Goal: Task Accomplishment & Management: Manage account settings

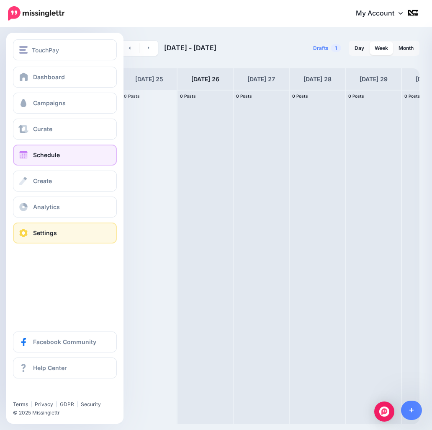
click at [38, 230] on span "Settings" at bounding box center [45, 232] width 24 height 7
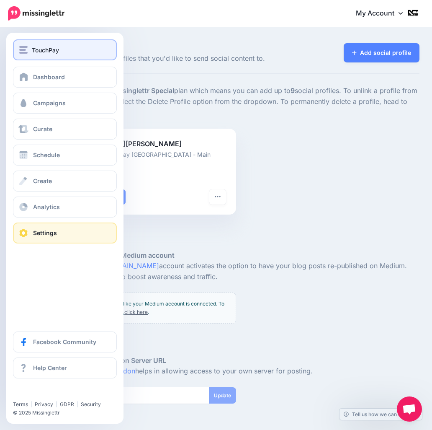
click at [80, 52] on div "TouchPay" at bounding box center [64, 50] width 91 height 10
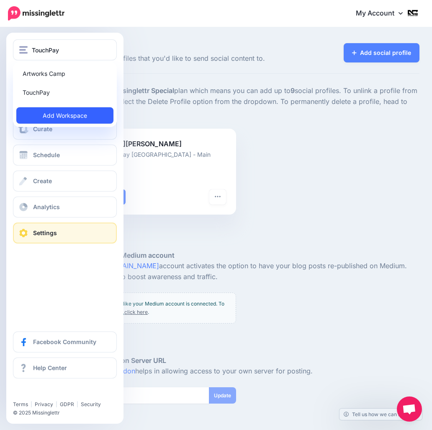
click at [76, 117] on link "Add Workspace" at bounding box center [64, 115] width 97 height 16
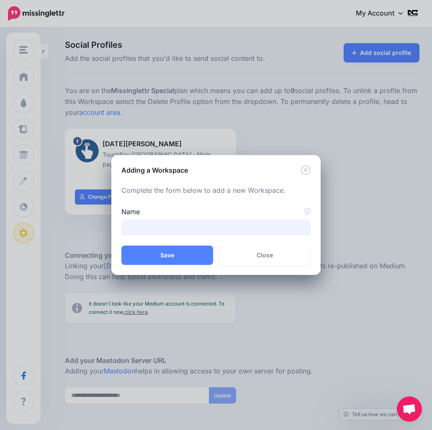
drag, startPoint x: 146, startPoint y: 232, endPoint x: 161, endPoint y: 232, distance: 15.1
click at [148, 231] on input "Name" at bounding box center [216, 227] width 189 height 16
paste input "**********"
drag, startPoint x: 131, startPoint y: 228, endPoint x: 116, endPoint y: 223, distance: 15.4
click at [118, 222] on div "**********" at bounding box center [216, 221] width 202 height 29
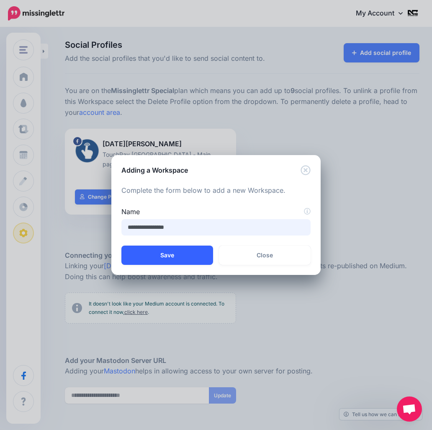
type input "**********"
click at [180, 258] on button "Save" at bounding box center [168, 255] width 92 height 19
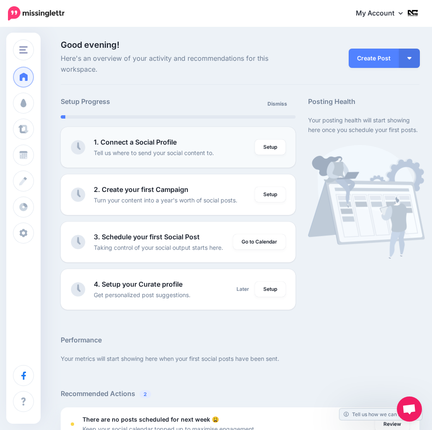
click at [189, 150] on p "Tell us where to send your social content to." at bounding box center [154, 153] width 120 height 10
click at [267, 148] on link "Setup" at bounding box center [270, 147] width 31 height 15
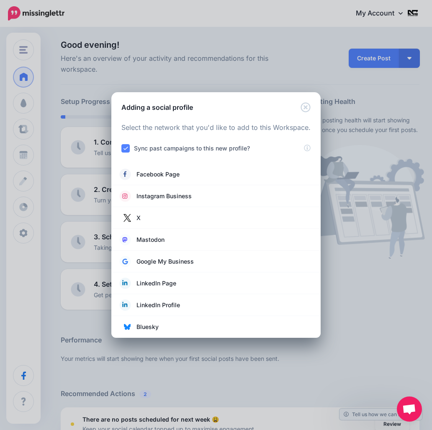
click at [127, 149] on ins at bounding box center [126, 148] width 8 height 8
click at [127, 147] on ins at bounding box center [126, 148] width 8 height 8
click at [306, 109] on icon "Close" at bounding box center [306, 107] width 10 height 10
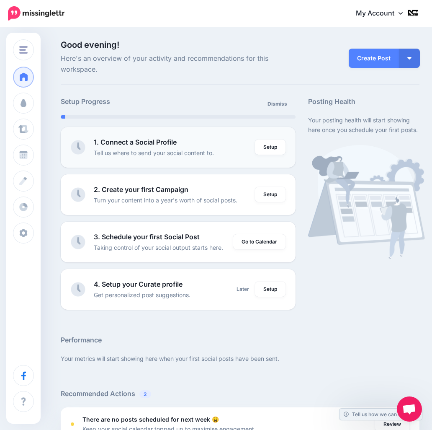
click at [161, 152] on p "Tell us where to send your social content to." at bounding box center [154, 153] width 120 height 10
click at [275, 147] on link "Setup" at bounding box center [270, 147] width 31 height 15
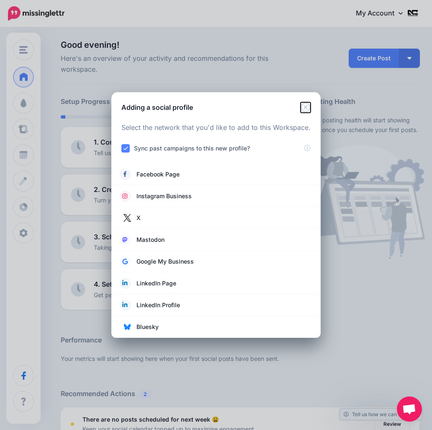
drag, startPoint x: 303, startPoint y: 108, endPoint x: 310, endPoint y: 103, distance: 9.0
click at [304, 108] on icon "Close" at bounding box center [306, 107] width 10 height 10
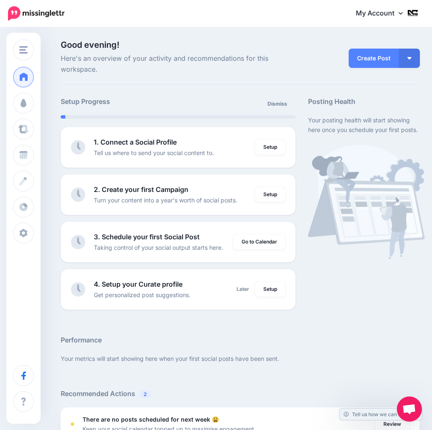
click at [411, 13] on img at bounding box center [412, 12] width 13 height 13
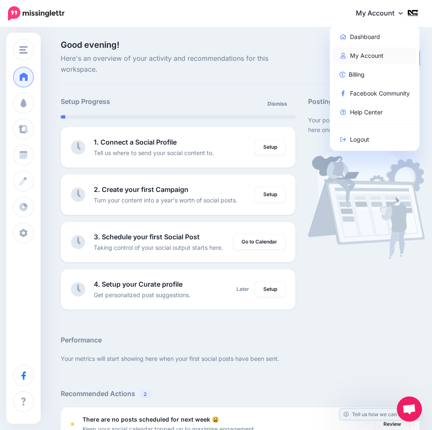
click at [371, 56] on link "My Account" at bounding box center [375, 55] width 83 height 16
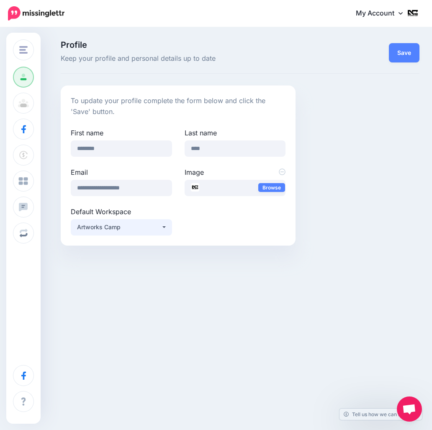
click at [169, 228] on button "Artworks Camp" at bounding box center [121, 227] width 101 height 16
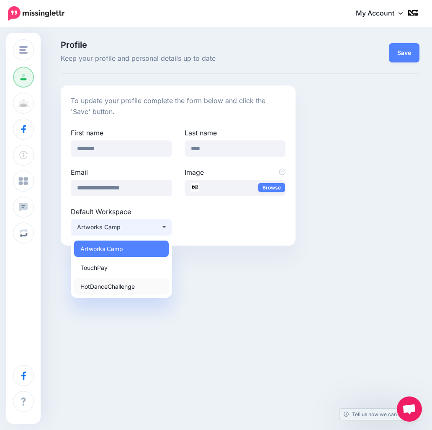
click at [145, 289] on link "HotDanceChallenge" at bounding box center [121, 286] width 95 height 16
select select "*****"
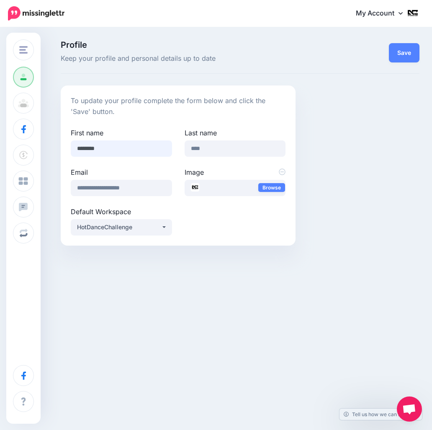
drag, startPoint x: 95, startPoint y: 147, endPoint x: 54, endPoint y: 132, distance: 43.1
click at [62, 140] on div "**********" at bounding box center [178, 165] width 235 height 160
type input "****"
drag, startPoint x: 225, startPoint y: 144, endPoint x: 179, endPoint y: 158, distance: 47.7
click at [179, 155] on div "Last name ****" at bounding box center [236, 147] width 114 height 39
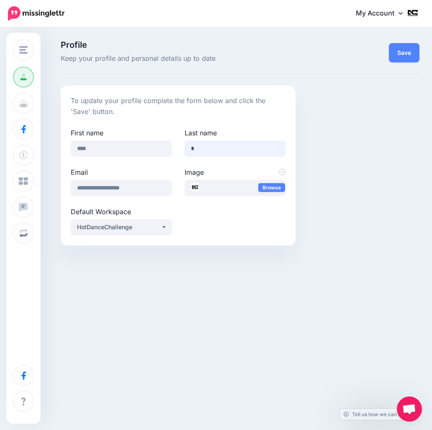
type input "******"
click at [334, 140] on div "**********" at bounding box center [240, 165] width 372 height 160
click at [407, 58] on button "Save" at bounding box center [404, 52] width 31 height 19
click at [268, 188] on link "Browse" at bounding box center [272, 187] width 27 height 9
click at [283, 172] on icon at bounding box center [282, 172] width 7 height 7
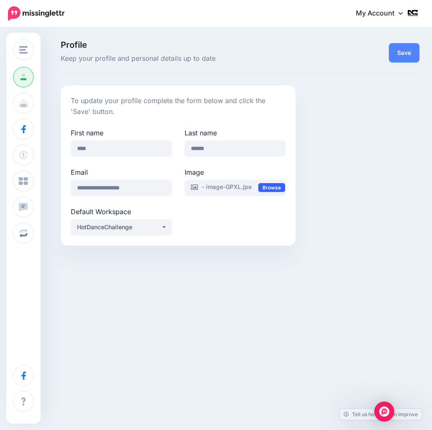
click at [272, 189] on link "Browse" at bounding box center [272, 187] width 27 height 9
drag, startPoint x: 373, startPoint y: 116, endPoint x: 375, endPoint y: 110, distance: 6.0
click at [374, 114] on div "**********" at bounding box center [240, 165] width 372 height 160
click at [404, 49] on button "Save" at bounding box center [404, 52] width 31 height 19
click at [411, 13] on img at bounding box center [412, 12] width 13 height 13
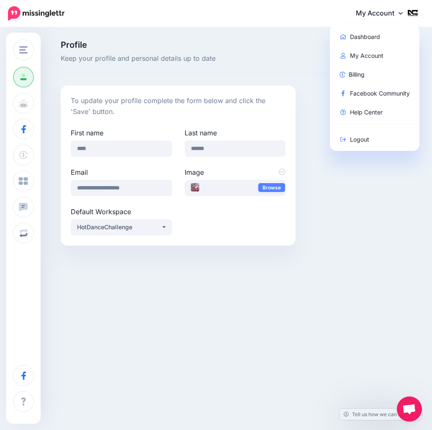
click at [274, 67] on div "Profile Keep your profile and personal details up to date Save" at bounding box center [240, 57] width 359 height 33
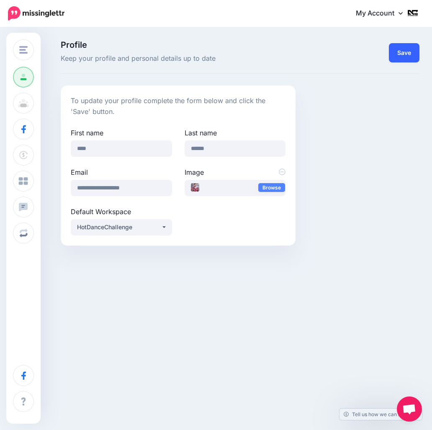
click at [397, 58] on button "Save" at bounding box center [404, 52] width 31 height 19
drag, startPoint x: 339, startPoint y: 60, endPoint x: 334, endPoint y: 55, distance: 7.1
click at [339, 60] on div "Save" at bounding box center [364, 52] width 124 height 23
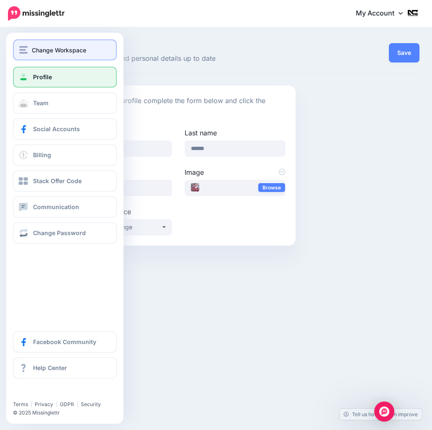
click at [34, 54] on span "Change Workspace" at bounding box center [59, 50] width 54 height 10
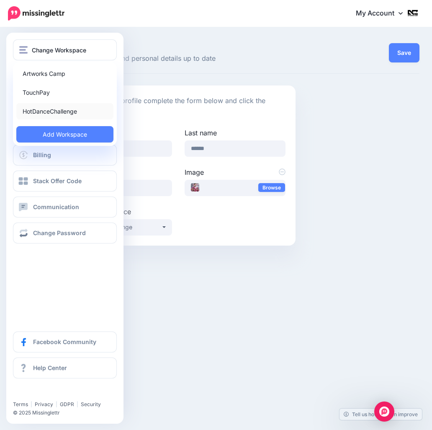
click at [59, 111] on link "HotDanceChallenge" at bounding box center [64, 111] width 97 height 16
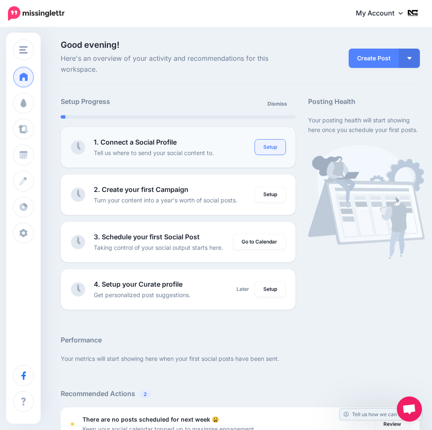
click at [269, 150] on link "Setup" at bounding box center [270, 147] width 31 height 15
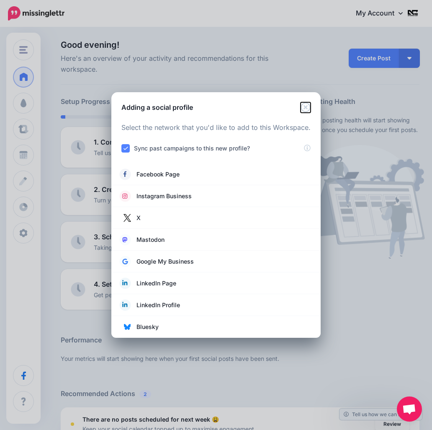
click at [307, 106] on icon "Close" at bounding box center [306, 107] width 10 height 10
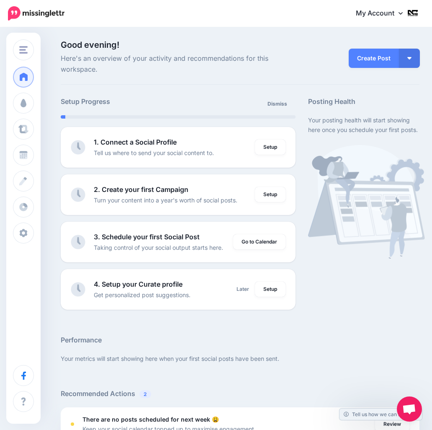
click at [274, 59] on span "Here's an overview of your activity and recommendations for this workspace." at bounding box center [178, 64] width 235 height 22
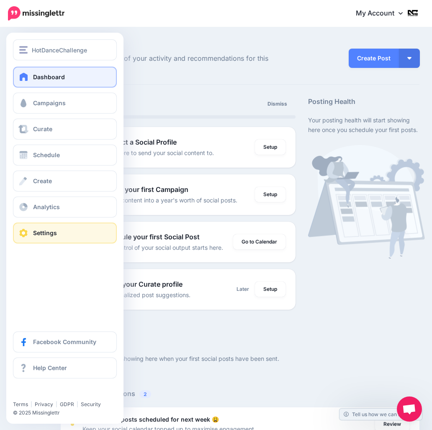
click at [45, 234] on span "Settings" at bounding box center [45, 232] width 24 height 7
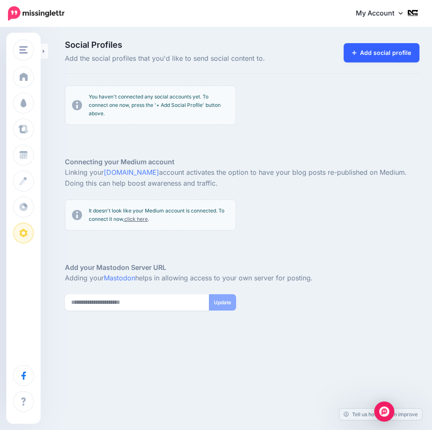
click at [370, 52] on link "Add social profile" at bounding box center [382, 52] width 76 height 19
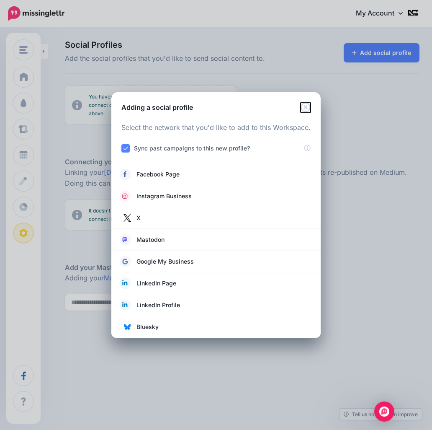
click at [308, 105] on icon "Close" at bounding box center [306, 107] width 10 height 10
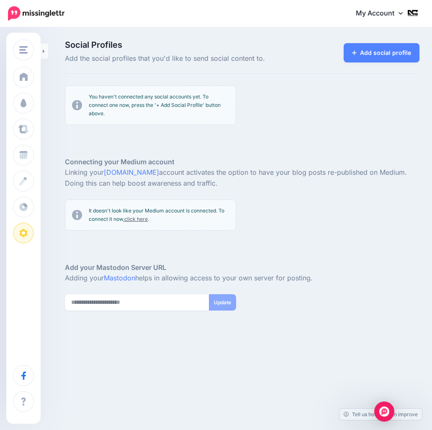
click at [389, 13] on link "My Account" at bounding box center [384, 13] width 72 height 21
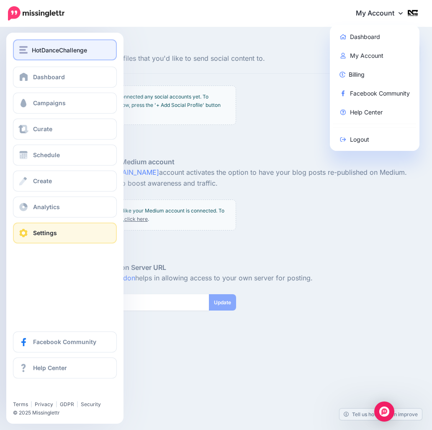
click at [70, 51] on span "HotDanceChallenge" at bounding box center [59, 50] width 55 height 10
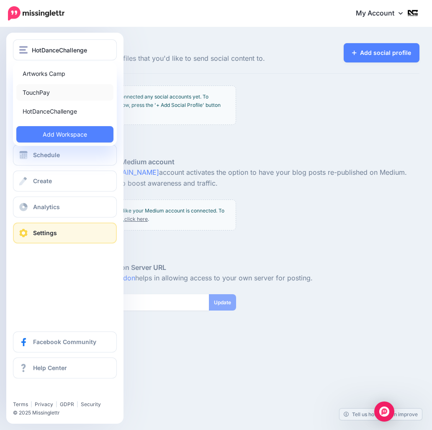
click at [75, 89] on link "TouchPay" at bounding box center [64, 92] width 97 height 16
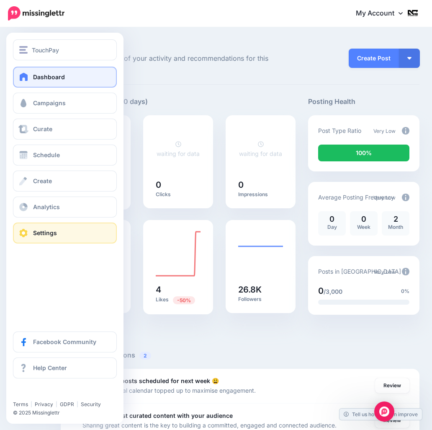
click at [43, 235] on span "Settings" at bounding box center [45, 232] width 24 height 7
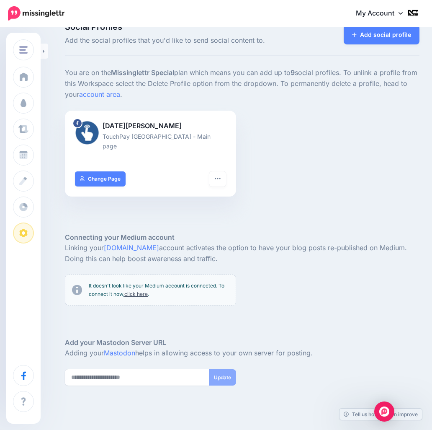
scroll to position [39, 0]
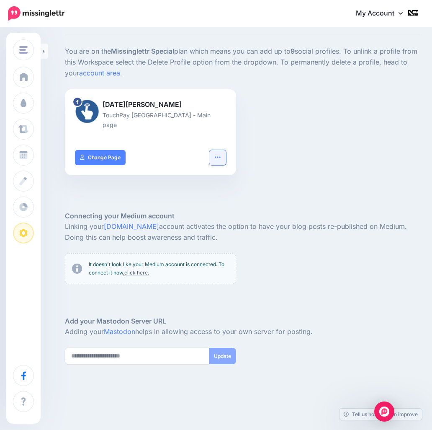
click at [217, 154] on icon "button" at bounding box center [218, 157] width 7 height 7
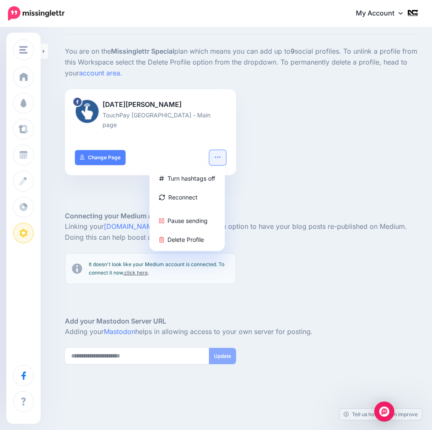
click at [272, 164] on div "[DATE][PERSON_NAME] TouchPay [GEOGRAPHIC_DATA] - Main page Turn hashtags off Re…" at bounding box center [242, 137] width 367 height 96
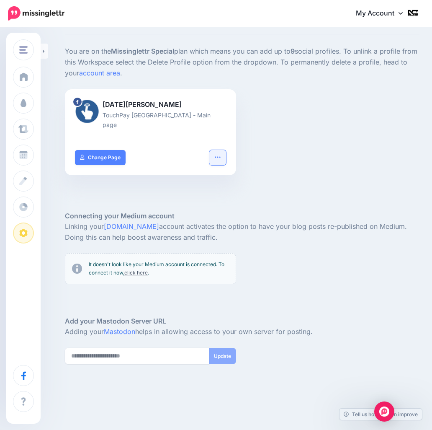
click at [212, 150] on button "button" at bounding box center [218, 157] width 17 height 15
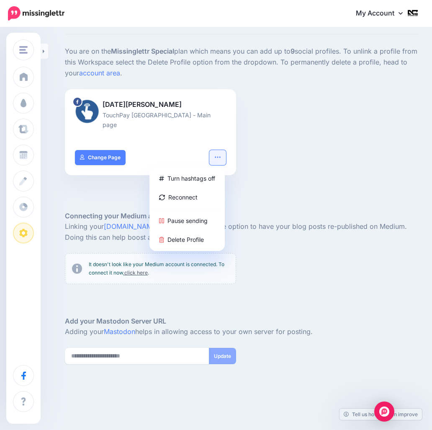
click at [106, 186] on div at bounding box center [242, 198] width 355 height 25
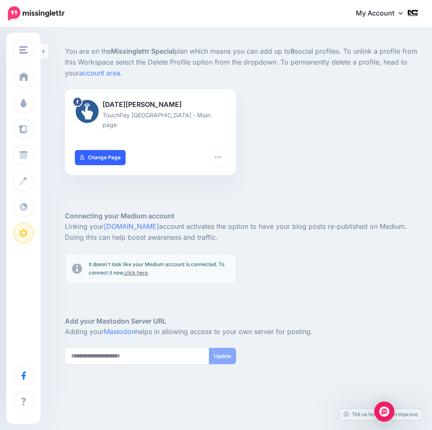
click at [100, 150] on link "Change Page" at bounding box center [100, 157] width 51 height 15
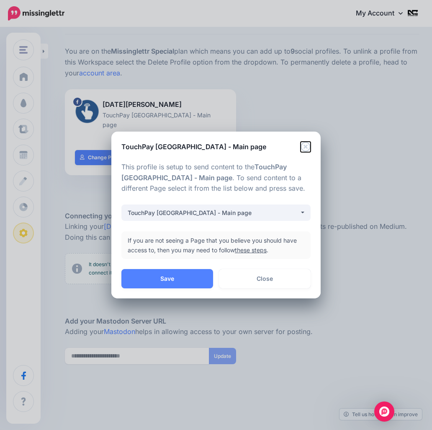
click at [308, 147] on icon "Close" at bounding box center [306, 147] width 10 height 10
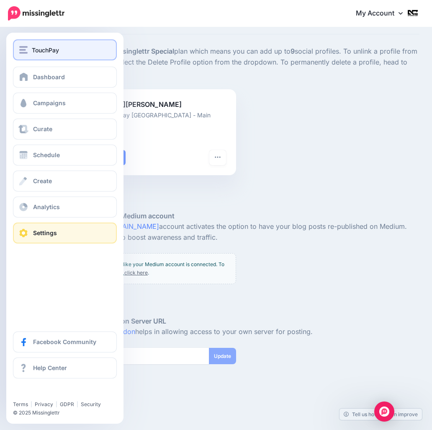
click at [68, 52] on div "TouchPay" at bounding box center [64, 50] width 91 height 10
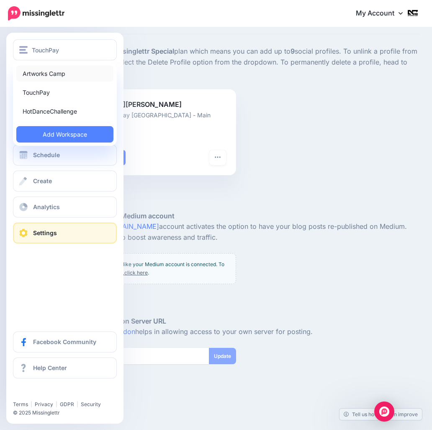
click at [64, 72] on link "Artworks Camp" at bounding box center [64, 73] width 97 height 16
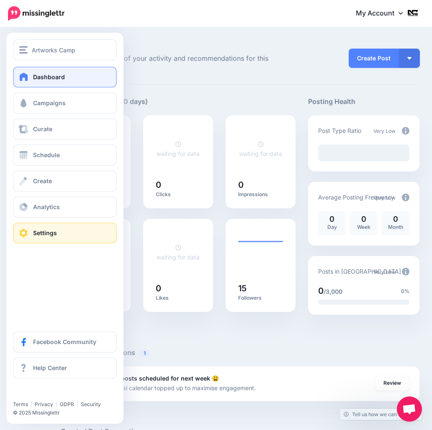
click at [47, 234] on span "Settings" at bounding box center [45, 232] width 24 height 7
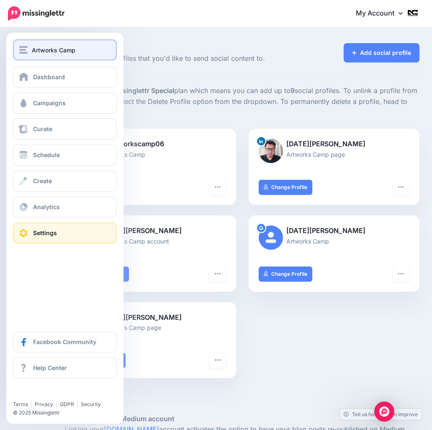
click at [54, 50] on span "Artworks Camp" at bounding box center [54, 50] width 44 height 10
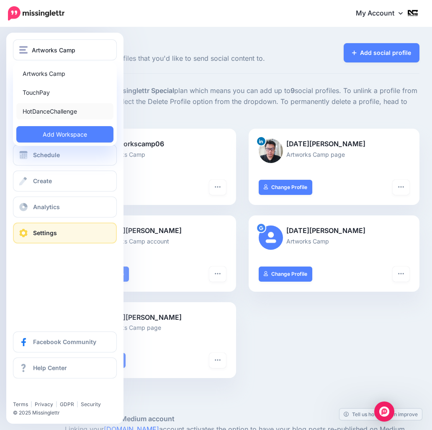
click at [64, 113] on link "HotDanceChallenge" at bounding box center [64, 111] width 97 height 16
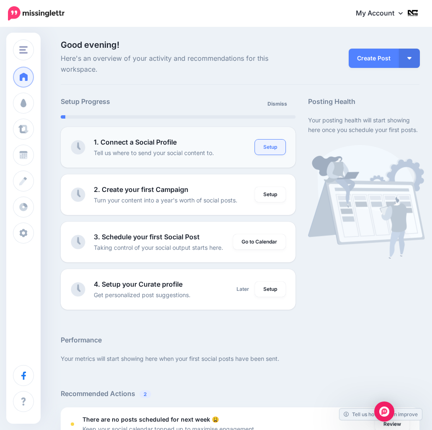
click at [271, 149] on link "Setup" at bounding box center [270, 147] width 31 height 15
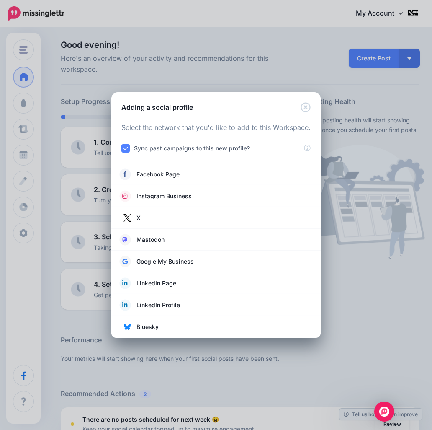
click at [365, 270] on div "Adding a social profile Loading Select the network that you'd like to add to th…" at bounding box center [216, 215] width 432 height 430
click at [307, 109] on icon "Close" at bounding box center [306, 107] width 10 height 10
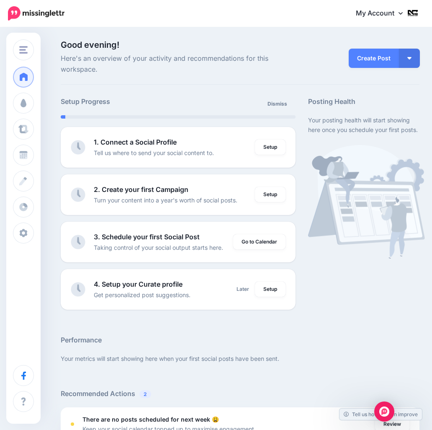
click at [391, 10] on link "My Account" at bounding box center [384, 13] width 72 height 21
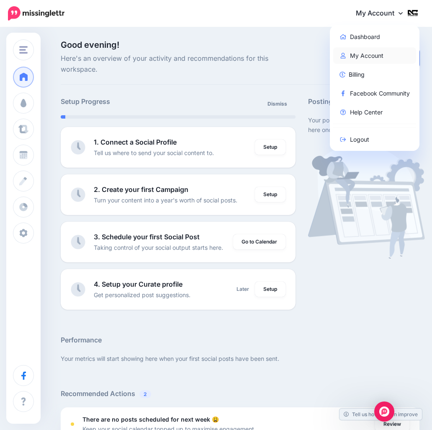
click at [365, 54] on link "My Account" at bounding box center [375, 55] width 83 height 16
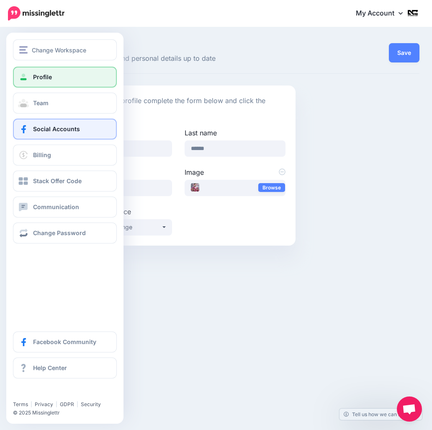
click at [92, 129] on link "Social Accounts" at bounding box center [65, 129] width 104 height 21
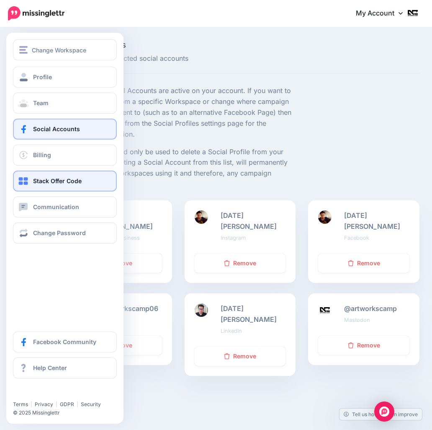
click at [78, 182] on span "Stack Offer Code" at bounding box center [57, 180] width 49 height 7
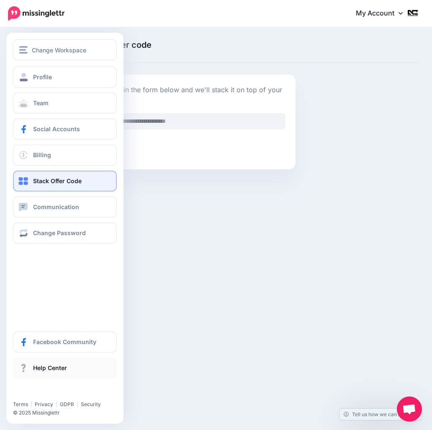
click at [62, 368] on span "Help Center" at bounding box center [50, 367] width 34 height 7
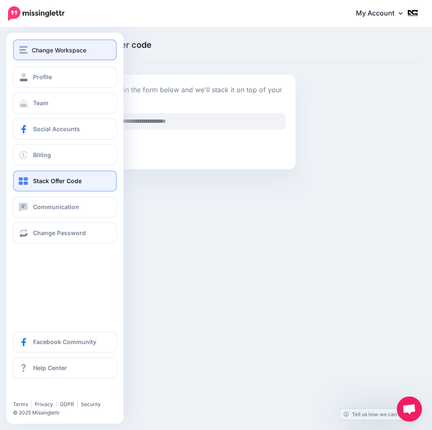
click at [50, 50] on span "Change Workspace" at bounding box center [59, 50] width 54 height 10
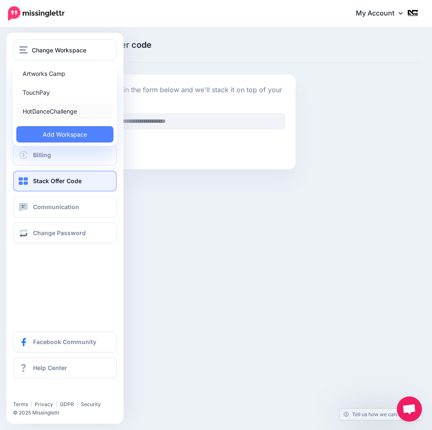
click at [59, 113] on link "HotDanceChallenge" at bounding box center [64, 111] width 97 height 16
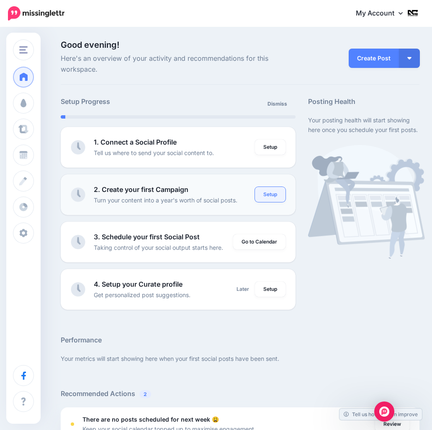
click at [273, 200] on link "Setup" at bounding box center [270, 194] width 31 height 15
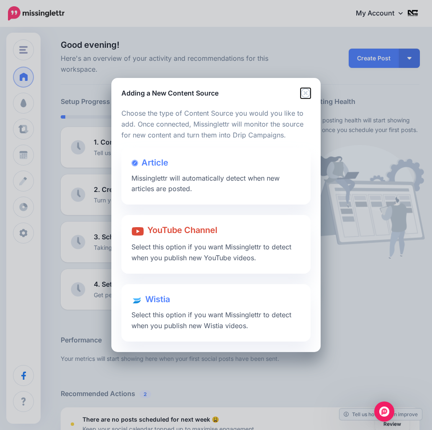
click at [306, 94] on icon "Close" at bounding box center [306, 93] width 10 height 10
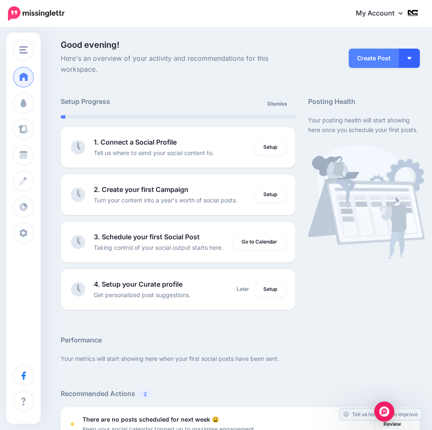
click at [410, 57] on img "button" at bounding box center [410, 58] width 4 height 3
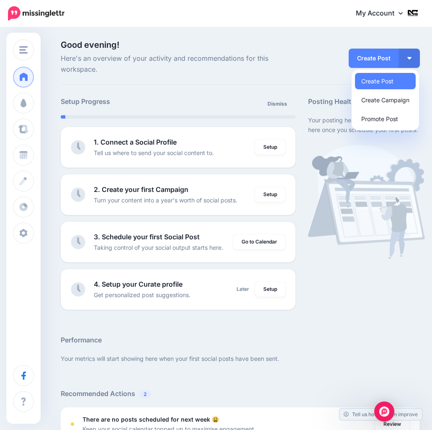
click at [265, 89] on div "Good evening! Here's an overview of your activity and recommendations for this …" at bounding box center [240, 374] width 372 height 667
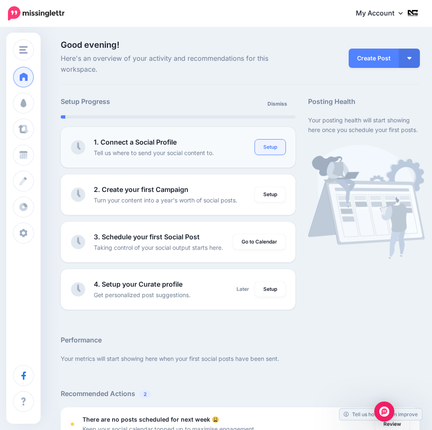
click at [271, 148] on link "Setup" at bounding box center [270, 147] width 31 height 15
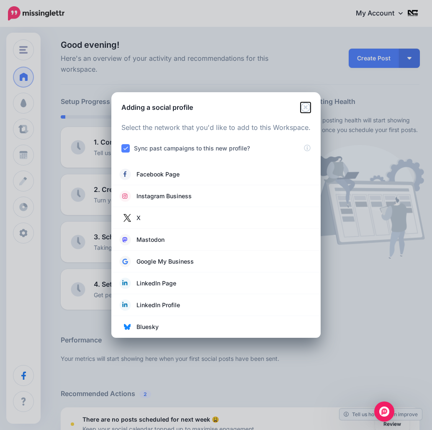
click at [307, 109] on icon "Close" at bounding box center [306, 107] width 10 height 10
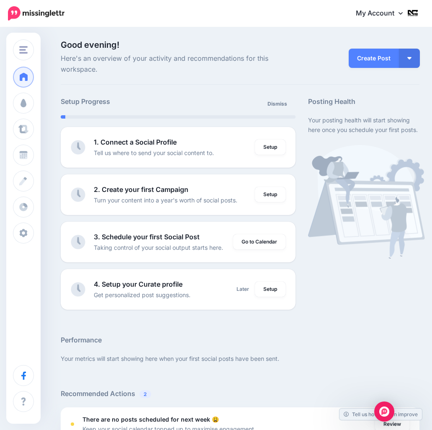
drag, startPoint x: 398, startPoint y: 12, endPoint x: 323, endPoint y: 17, distance: 76.0
